Goal: Task Accomplishment & Management: Use online tool/utility

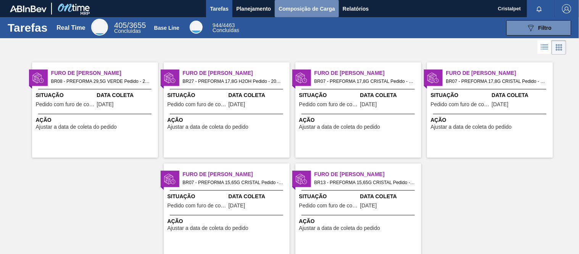
click at [309, 5] on span "Composição de Carga" at bounding box center [307, 8] width 57 height 9
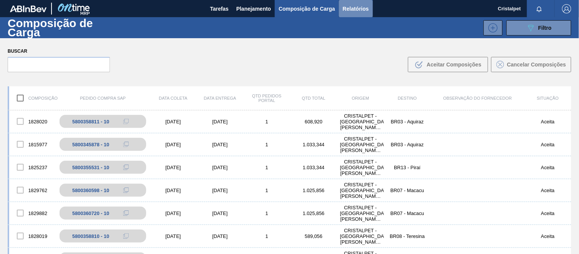
click at [355, 4] on span "Relatórios" at bounding box center [356, 8] width 26 height 9
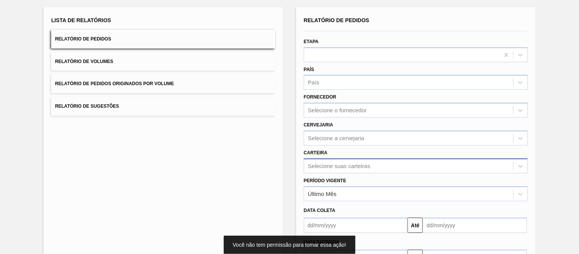
click at [309, 163] on div "Selecione suas carteiras" at bounding box center [416, 165] width 224 height 15
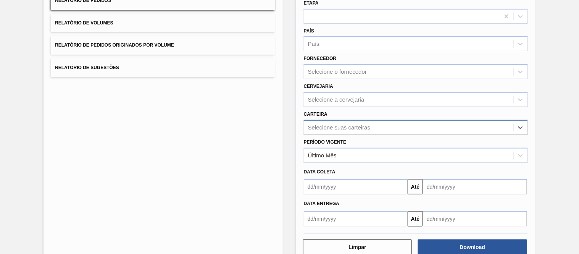
click at [317, 124] on div "Selecione suas carteiras" at bounding box center [339, 127] width 62 height 6
type input "pref"
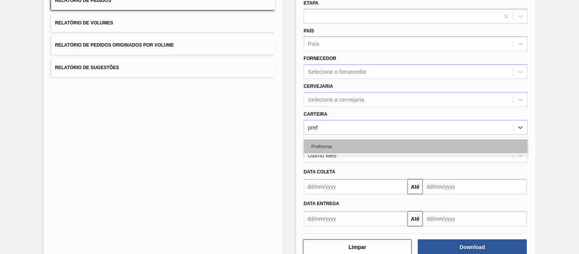
click at [333, 146] on div "Preforma" at bounding box center [416, 146] width 224 height 14
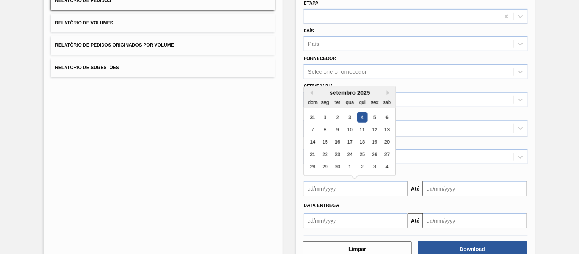
click at [325, 190] on input "text" at bounding box center [356, 188] width 104 height 15
click at [326, 115] on div "1" at bounding box center [325, 117] width 10 height 10
type input "[DATE]"
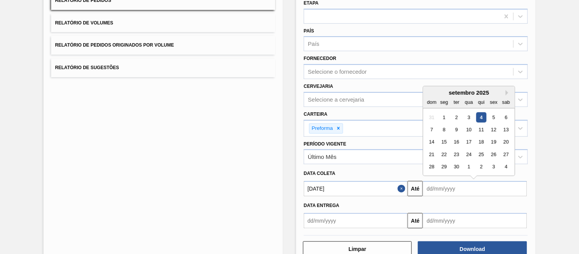
click at [439, 184] on input "text" at bounding box center [475, 188] width 104 height 15
click at [456, 165] on div "30" at bounding box center [457, 167] width 10 height 10
type input "[DATE]"
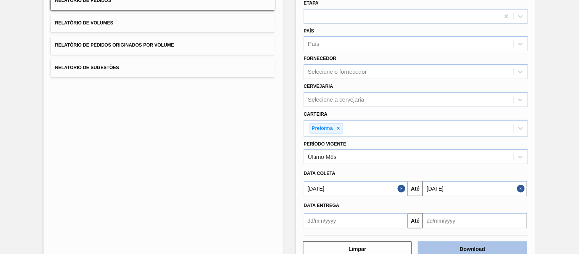
click at [480, 249] on button "Download" at bounding box center [472, 248] width 109 height 15
